Goal: Task Accomplishment & Management: Manage account settings

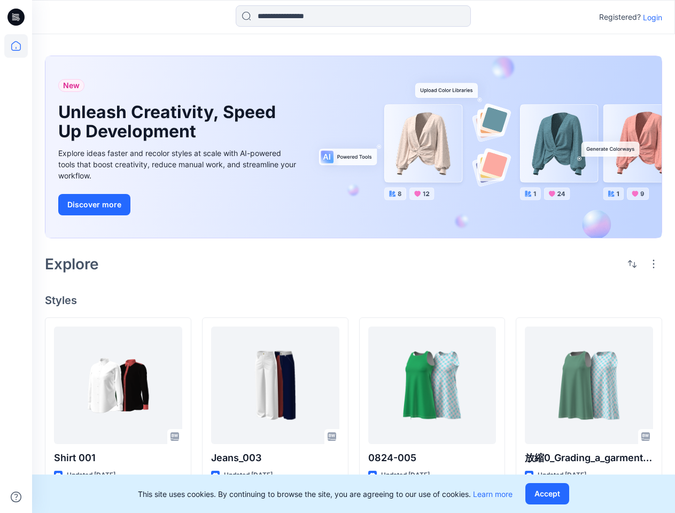
click at [337, 256] on div "Explore" at bounding box center [353, 264] width 617 height 26
click at [17, 17] on icon at bounding box center [17, 17] width 4 height 1
click at [16, 46] on icon at bounding box center [16, 46] width 24 height 24
click at [16, 497] on icon at bounding box center [16, 497] width 11 height 11
click at [353, 16] on input at bounding box center [353, 15] width 235 height 21
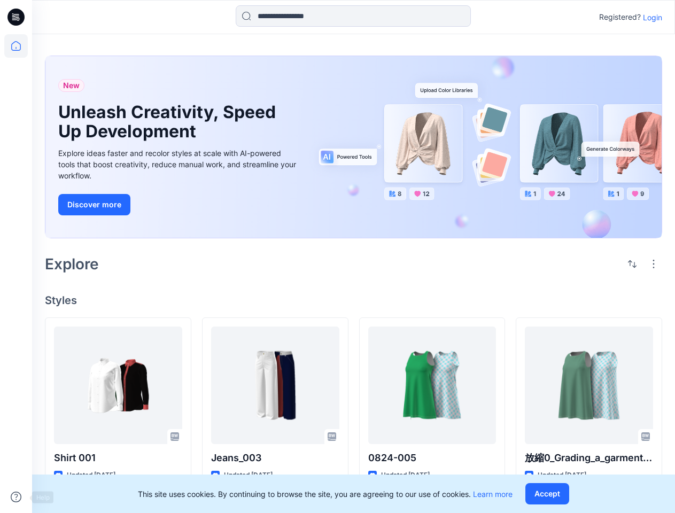
click at [652, 17] on p "Login" at bounding box center [652, 17] width 19 height 11
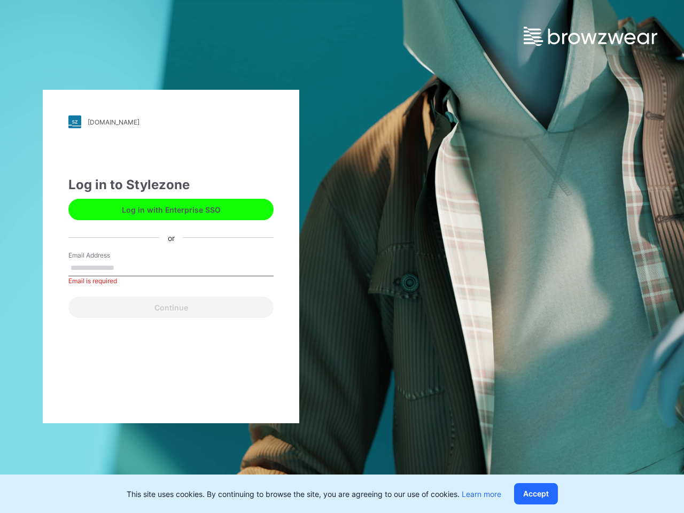
click at [653, 264] on div "[DOMAIN_NAME] Loading... Log in to Stylezone Log in with Enterprise SSO or Emai…" at bounding box center [342, 256] width 684 height 513
click at [175, 437] on div "[DOMAIN_NAME] Loading... Log in to Stylezone Log in with Enterprise SSO or Emai…" at bounding box center [171, 256] width 342 height 513
click at [118, 458] on div "[DOMAIN_NAME] Loading... Log in to Stylezone Log in with Enterprise SSO or Emai…" at bounding box center [171, 256] width 342 height 513
